Goal: Task Accomplishment & Management: Use online tool/utility

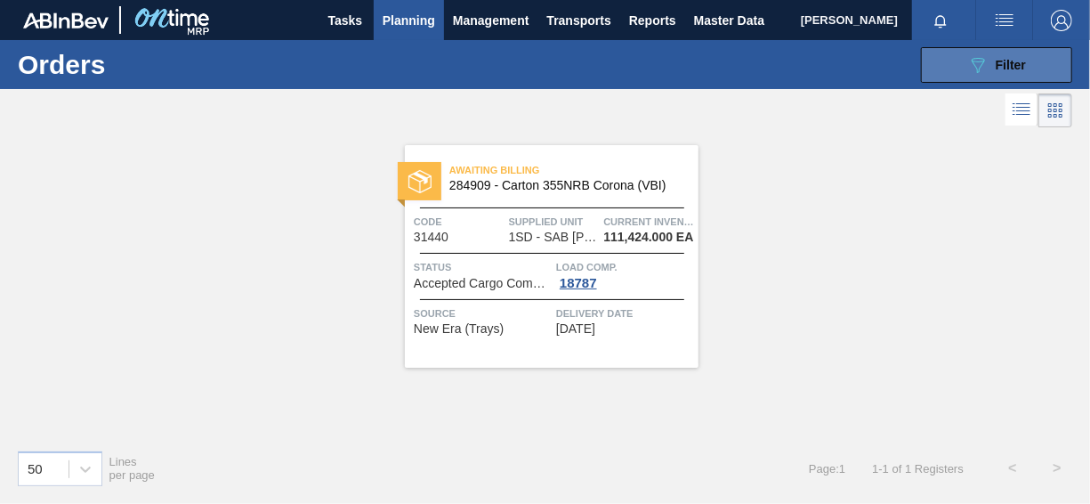
click at [996, 61] on span "Filter" at bounding box center [1011, 65] width 30 height 14
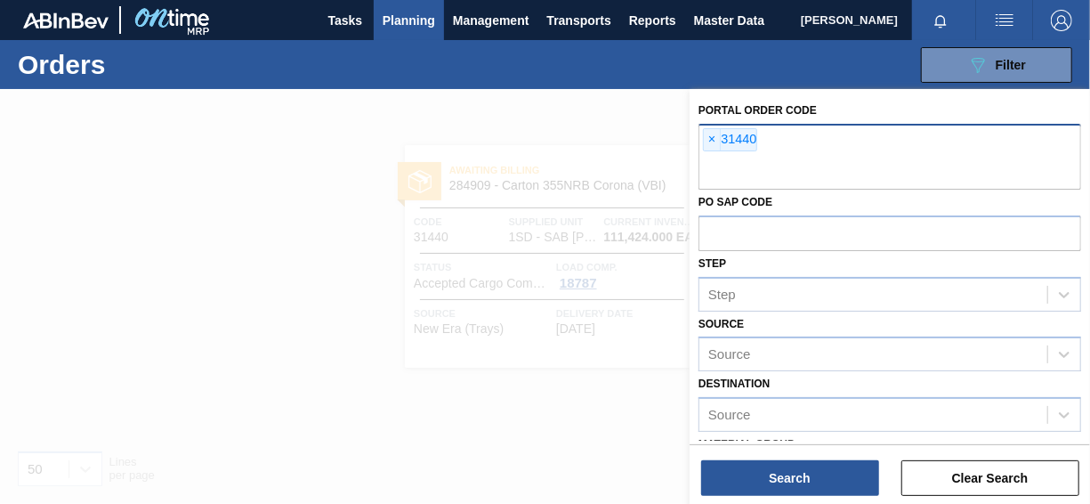
click at [720, 141] on div "× 31440" at bounding box center [730, 139] width 54 height 23
click at [711, 141] on span "×" at bounding box center [712, 139] width 17 height 21
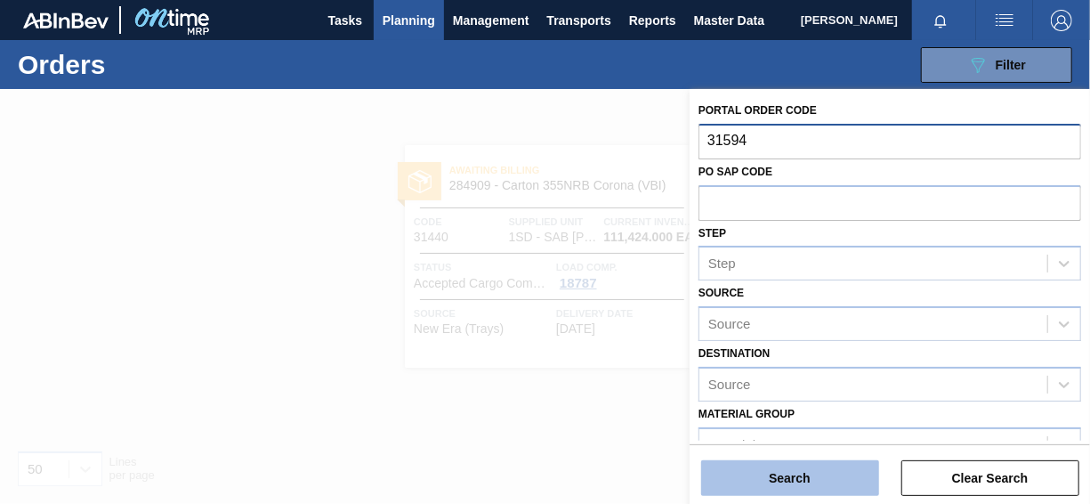
type input "31594"
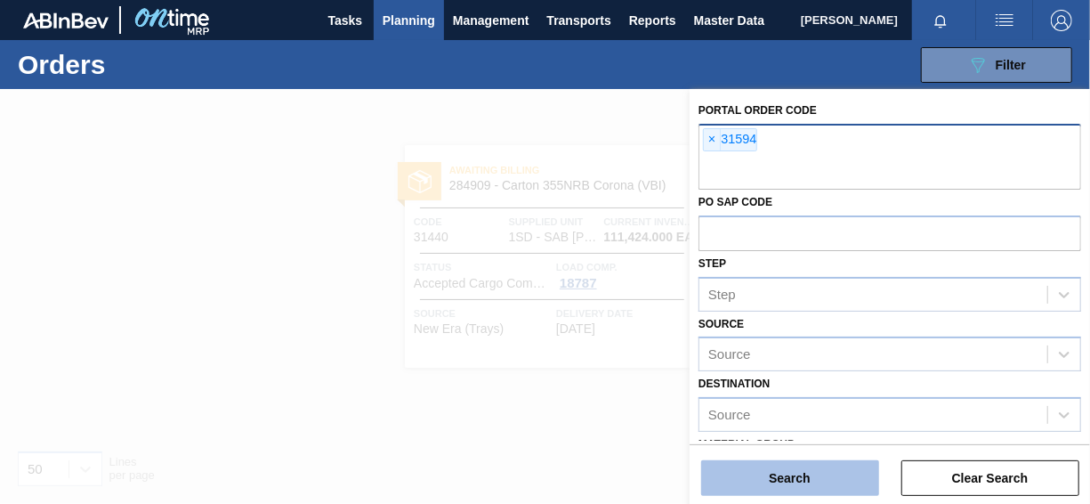
click at [812, 487] on button "Search" at bounding box center [790, 478] width 178 height 36
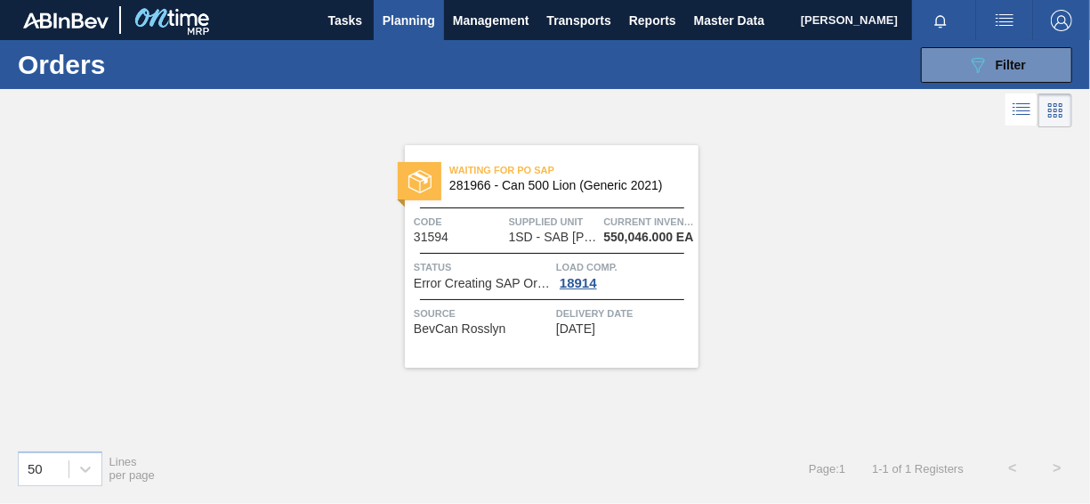
click at [585, 272] on span "Load Comp." at bounding box center [625, 267] width 138 height 18
click at [577, 279] on div "18914" at bounding box center [578, 283] width 44 height 14
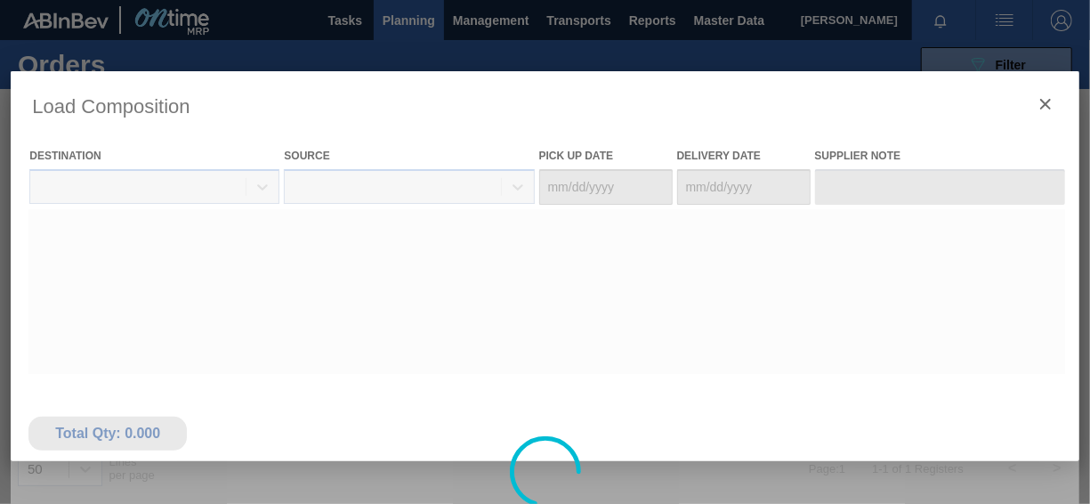
type Date "[DATE]"
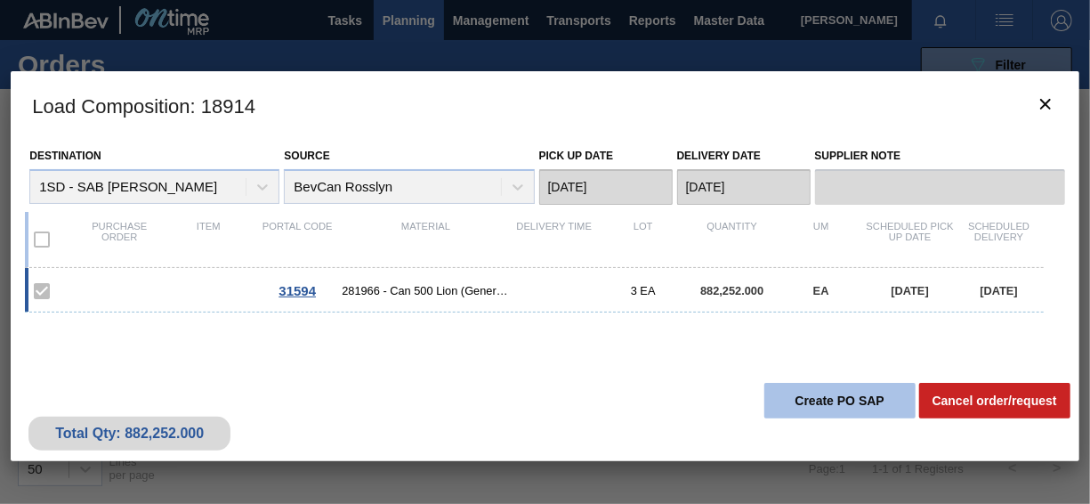
click at [869, 400] on button "Create PO SAP" at bounding box center [839, 401] width 151 height 36
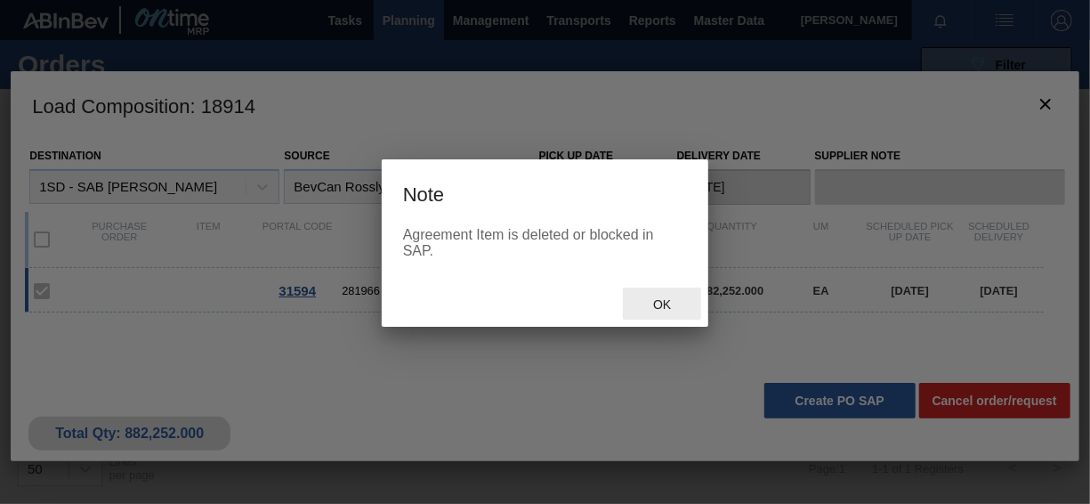
click at [669, 311] on span "Ok" at bounding box center [662, 304] width 46 height 14
